Goal: Transaction & Acquisition: Download file/media

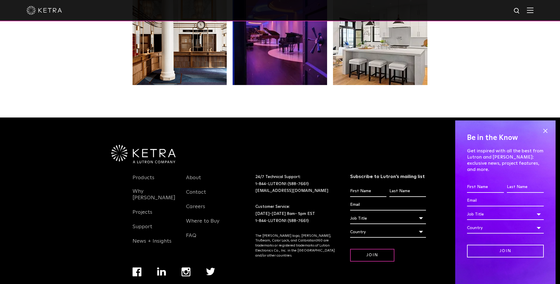
scroll to position [1242, 0]
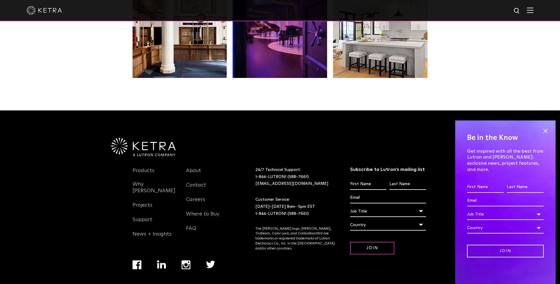
click at [516, 10] on div at bounding box center [280, 10] width 507 height 21
click at [521, 9] on img at bounding box center [517, 10] width 7 height 7
type input "d2"
click at [498, 6] on button "Search" at bounding box center [502, 10] width 9 height 9
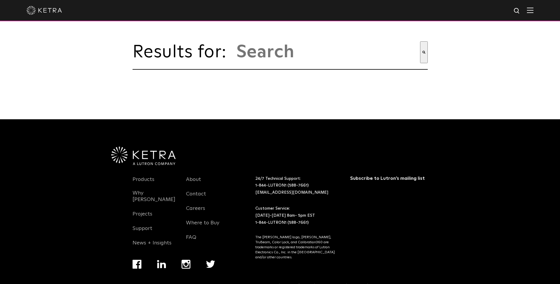
type input "d2"
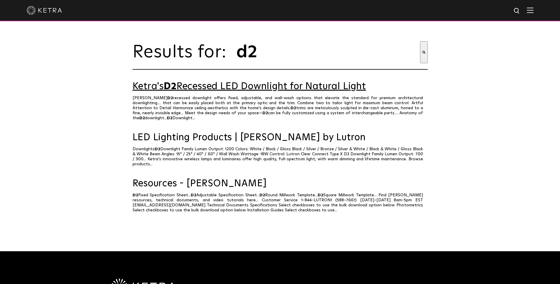
click at [229, 91] on link "Ketra's D2 Recessed LED Downlight for Natural Light" at bounding box center [280, 87] width 295 height 10
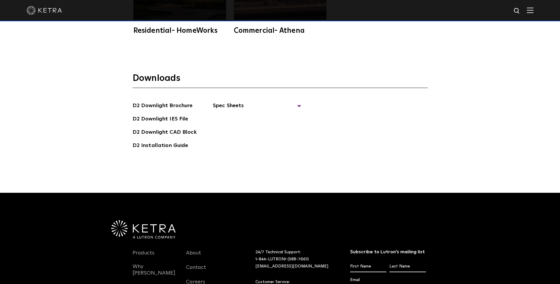
scroll to position [1772, 0]
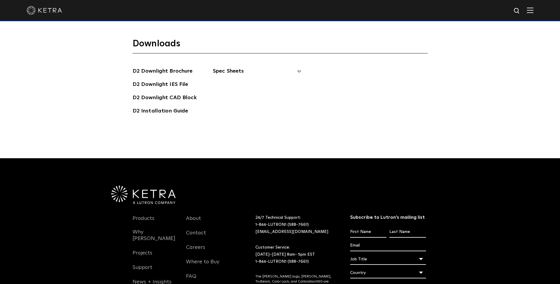
click at [234, 67] on span "Spec Sheets" at bounding box center [257, 73] width 89 height 13
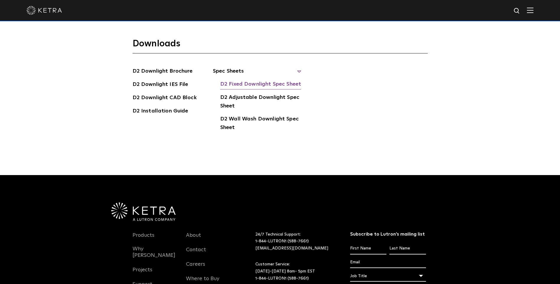
click at [255, 80] on link "D2 Fixed Downlight Spec Sheet" at bounding box center [260, 84] width 81 height 9
click at [172, 80] on link "D2 Downlight IES File" at bounding box center [161, 84] width 56 height 9
drag, startPoint x: 523, startPoint y: 49, endPoint x: 518, endPoint y: 45, distance: 6.6
click at [523, 49] on div "Downloads D2 Downlight Brochure D2 Downlight IES File D2 Downlight CAD Block D2…" at bounding box center [280, 97] width 560 height 156
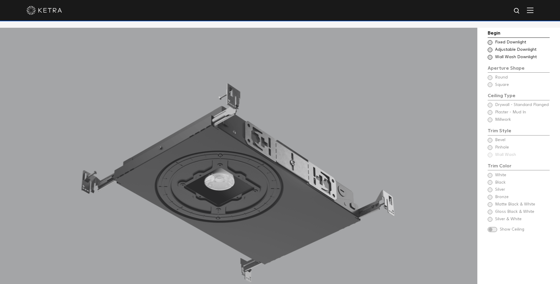
scroll to position [532, 0]
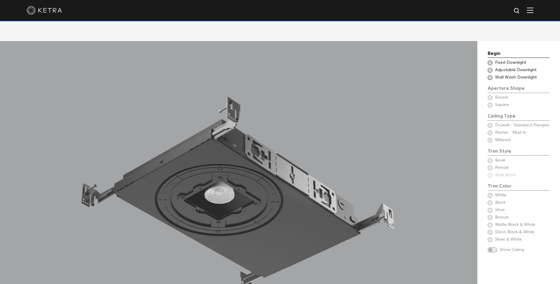
click at [491, 61] on span at bounding box center [490, 63] width 5 height 5
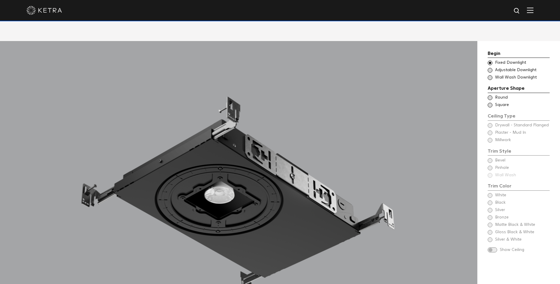
click at [492, 95] on span at bounding box center [490, 97] width 5 height 5
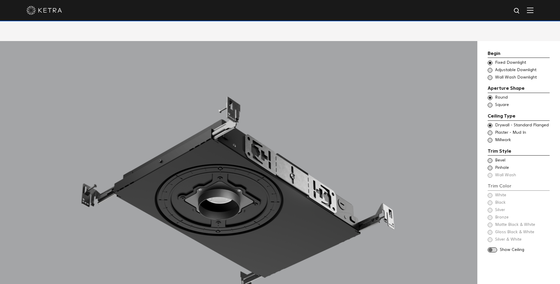
click at [490, 158] on div "Trim Color - Round - Flanged Bevel" at bounding box center [519, 161] width 62 height 6
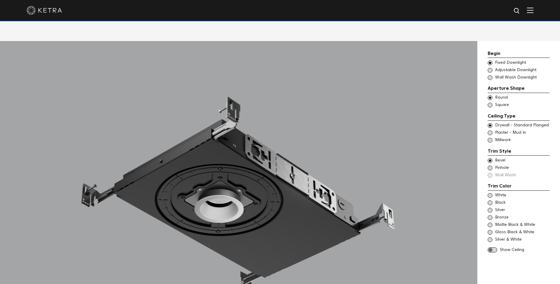
click at [491, 193] on span at bounding box center [490, 195] width 5 height 5
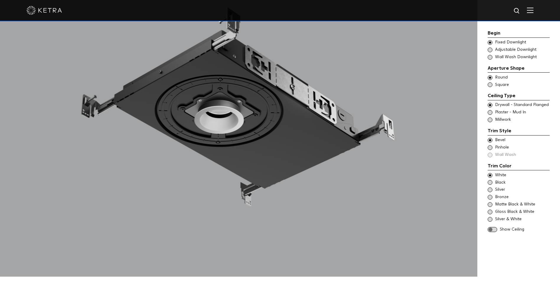
scroll to position [709, 0]
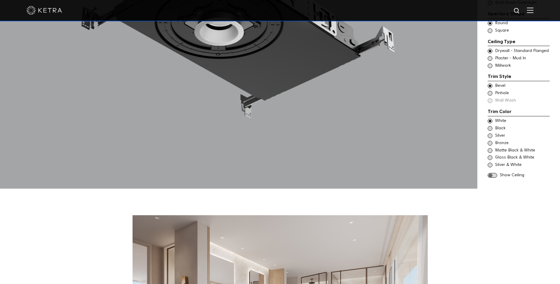
click at [498, 172] on div "Show Ceiling" at bounding box center [519, 175] width 62 height 6
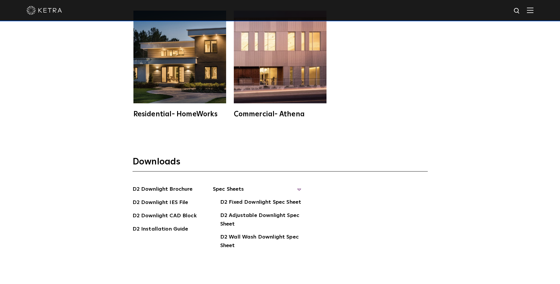
scroll to position [1772, 0]
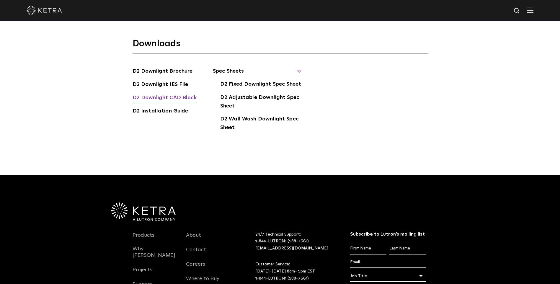
click at [176, 94] on link "D2 Downlight CAD Block" at bounding box center [165, 98] width 64 height 9
click at [167, 67] on link "D2 Downlight Brochure" at bounding box center [163, 71] width 60 height 9
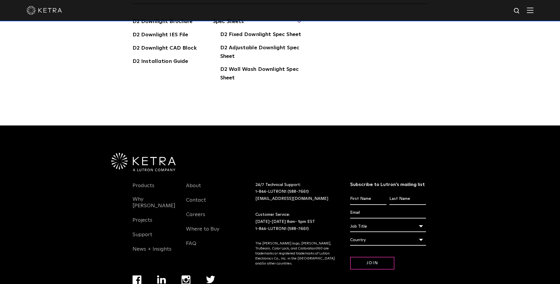
scroll to position [1844, 0]
